Goal: Transaction & Acquisition: Purchase product/service

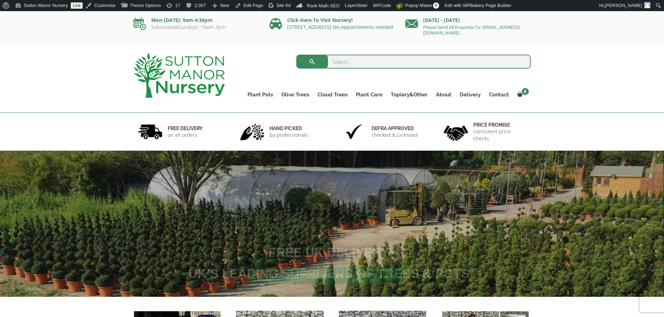
click at [345, 64] on input "search" at bounding box center [413, 62] width 234 height 14
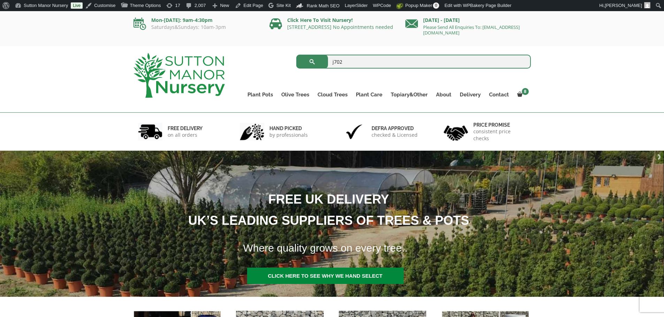
type input "j702"
click at [296, 55] on button "submit" at bounding box center [312, 62] width 32 height 14
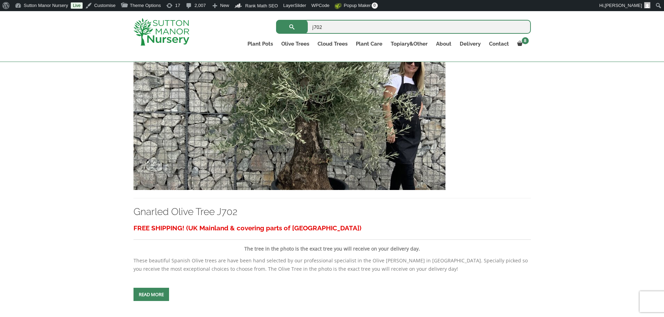
scroll to position [174, 0]
click at [364, 126] on img at bounding box center [289, 115] width 312 height 150
